Goal: Task Accomplishment & Management: Manage account settings

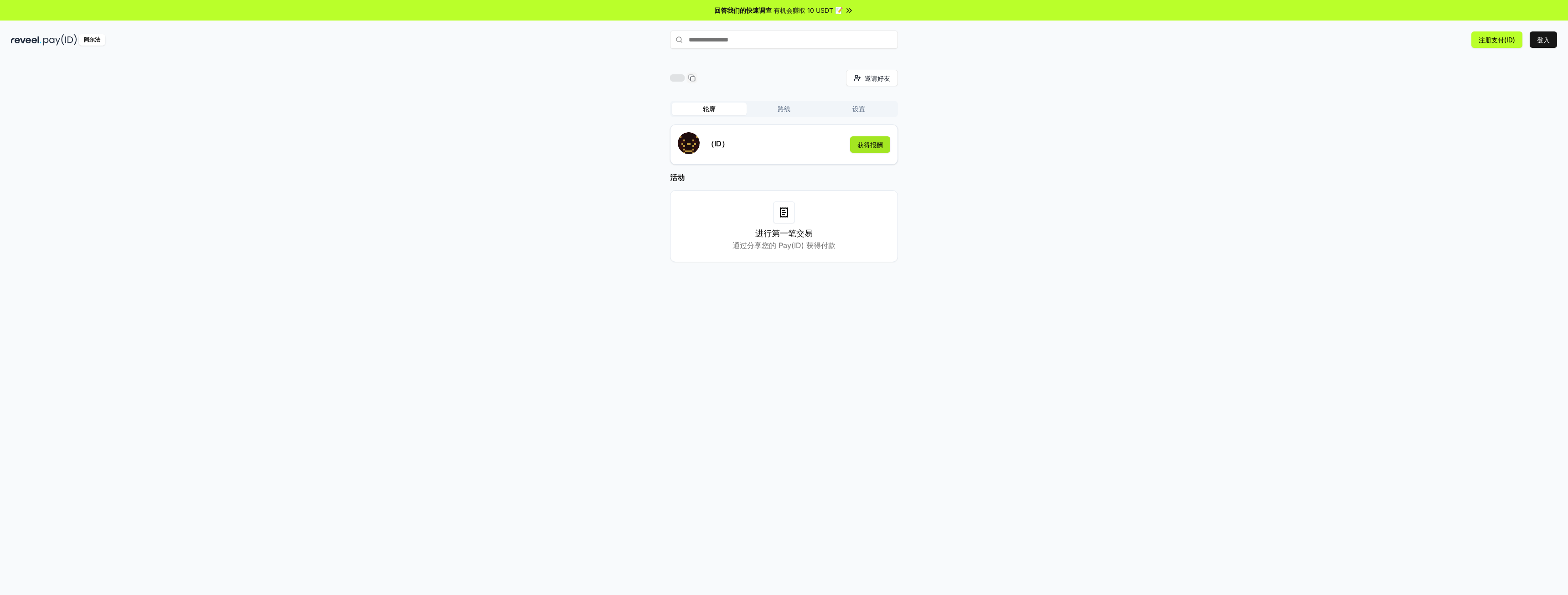
click at [877, 147] on font "获得报酬" at bounding box center [870, 145] width 25 height 8
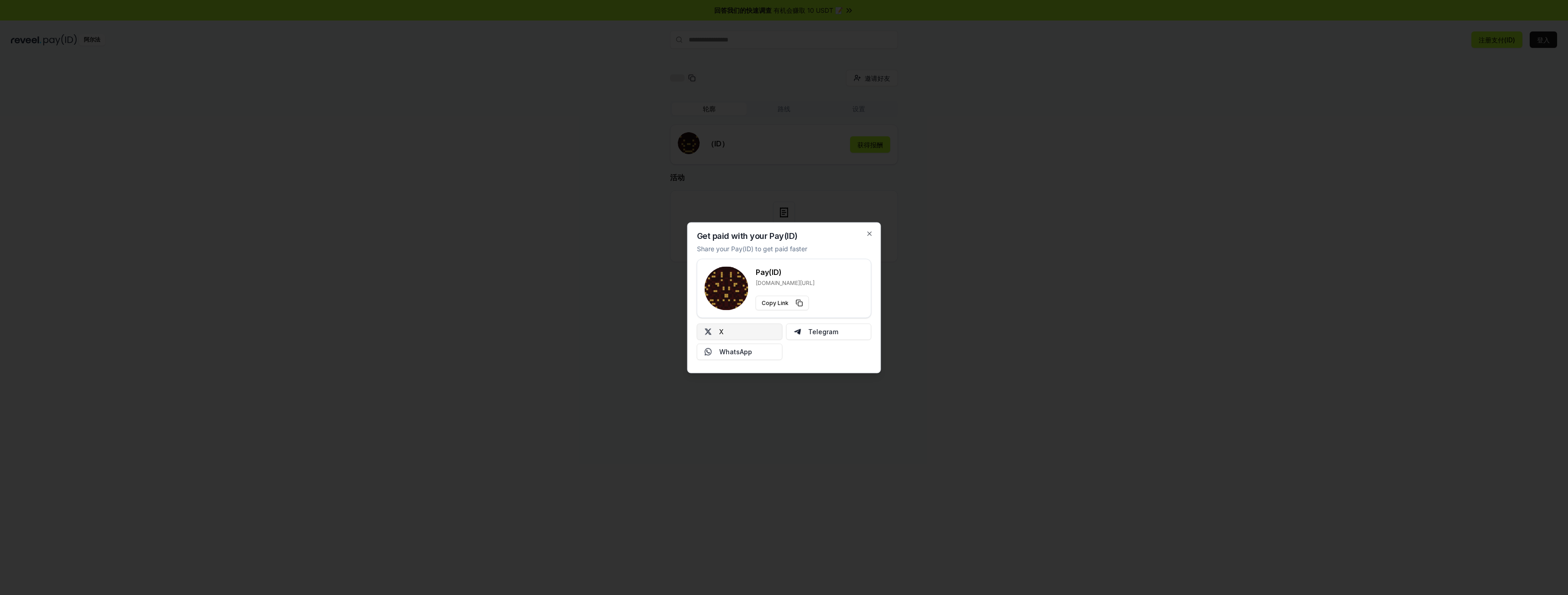
click at [755, 334] on button "X" at bounding box center [739, 331] width 86 height 17
click at [866, 235] on icon "button" at bounding box center [869, 233] width 7 height 7
